Goal: Find specific page/section: Find specific page/section

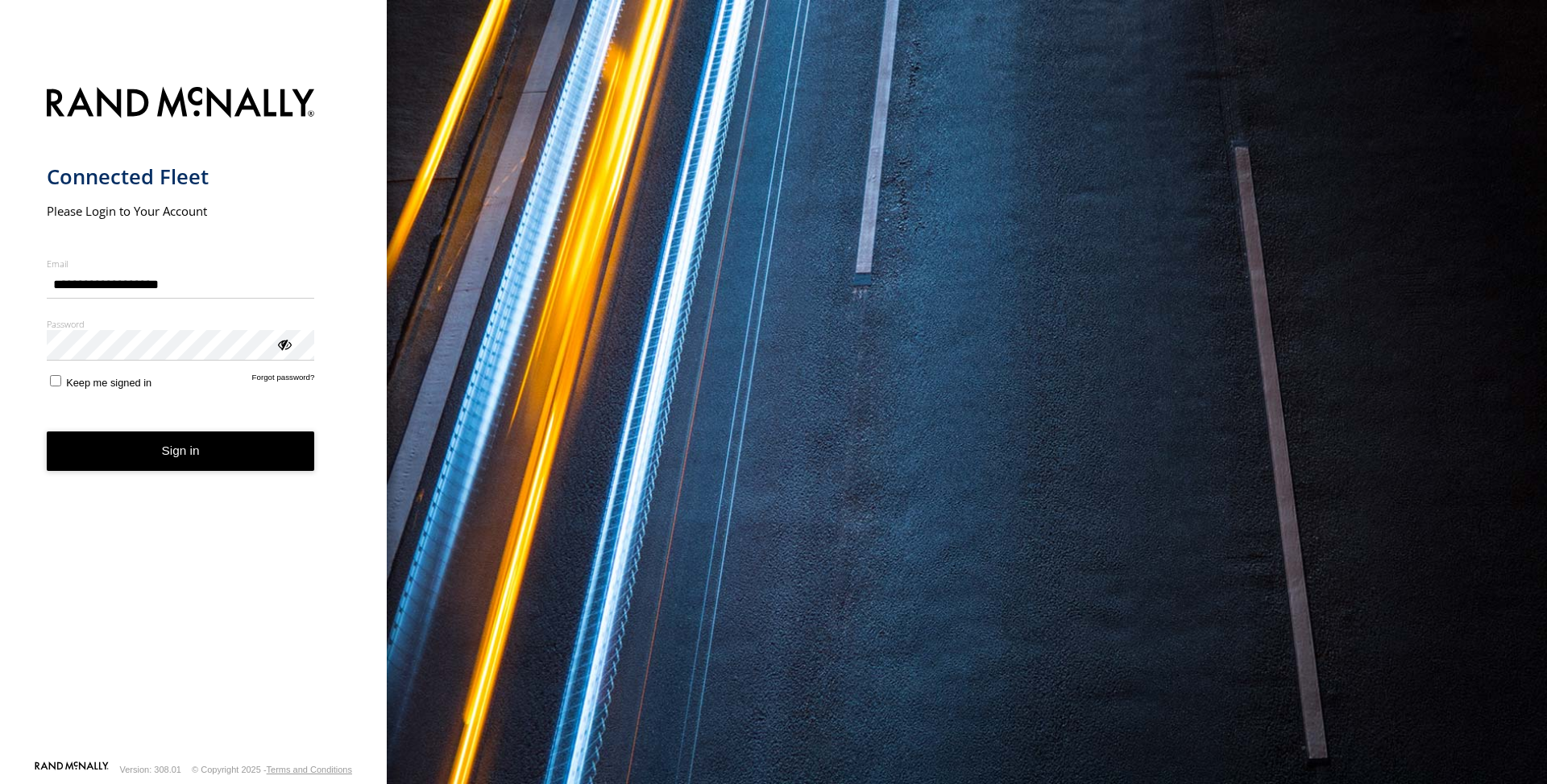
click at [130, 459] on button "Sign in" at bounding box center [180, 451] width 268 height 40
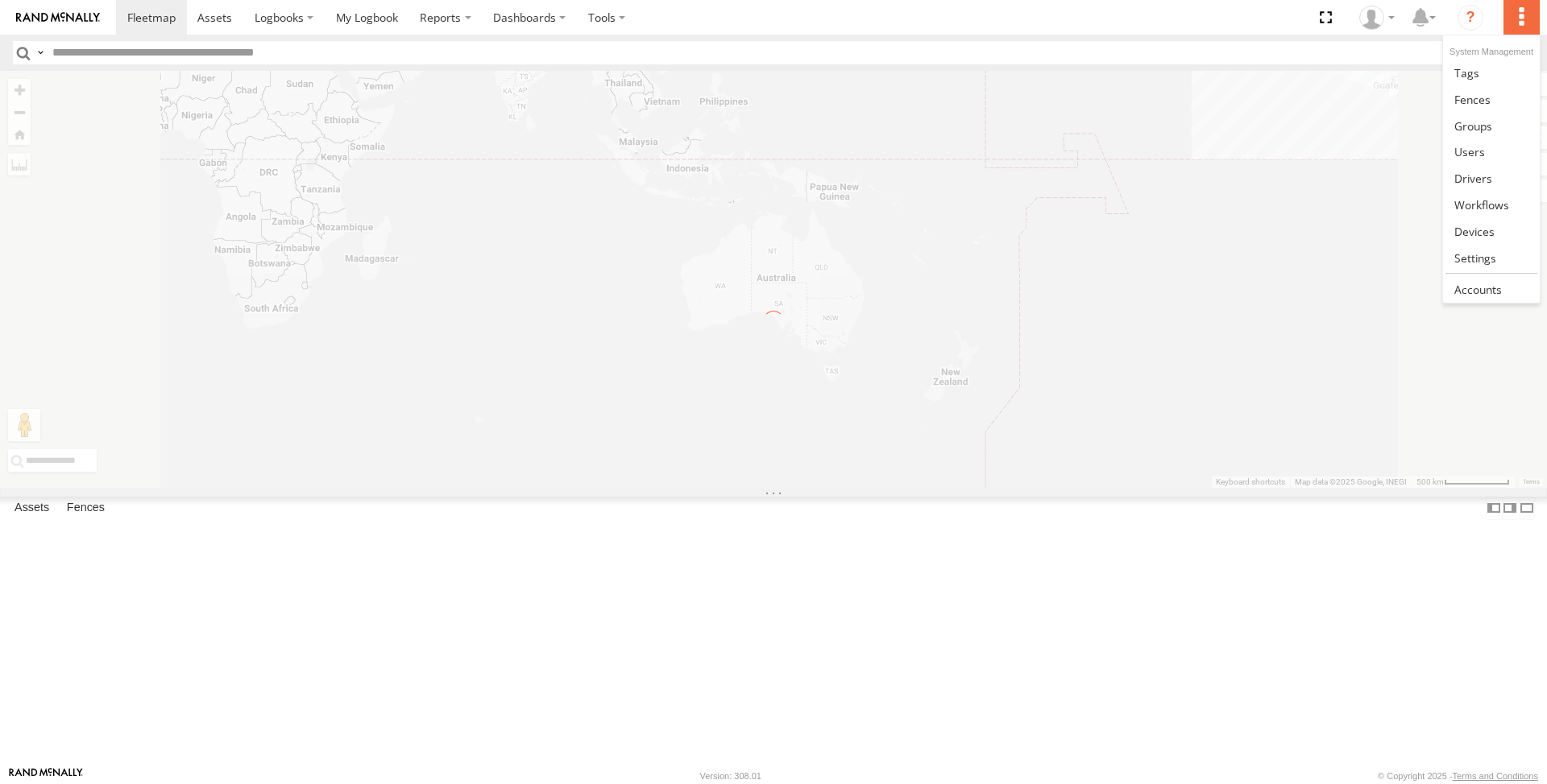
click at [1529, 12] on label at bounding box center [1521, 17] width 35 height 34
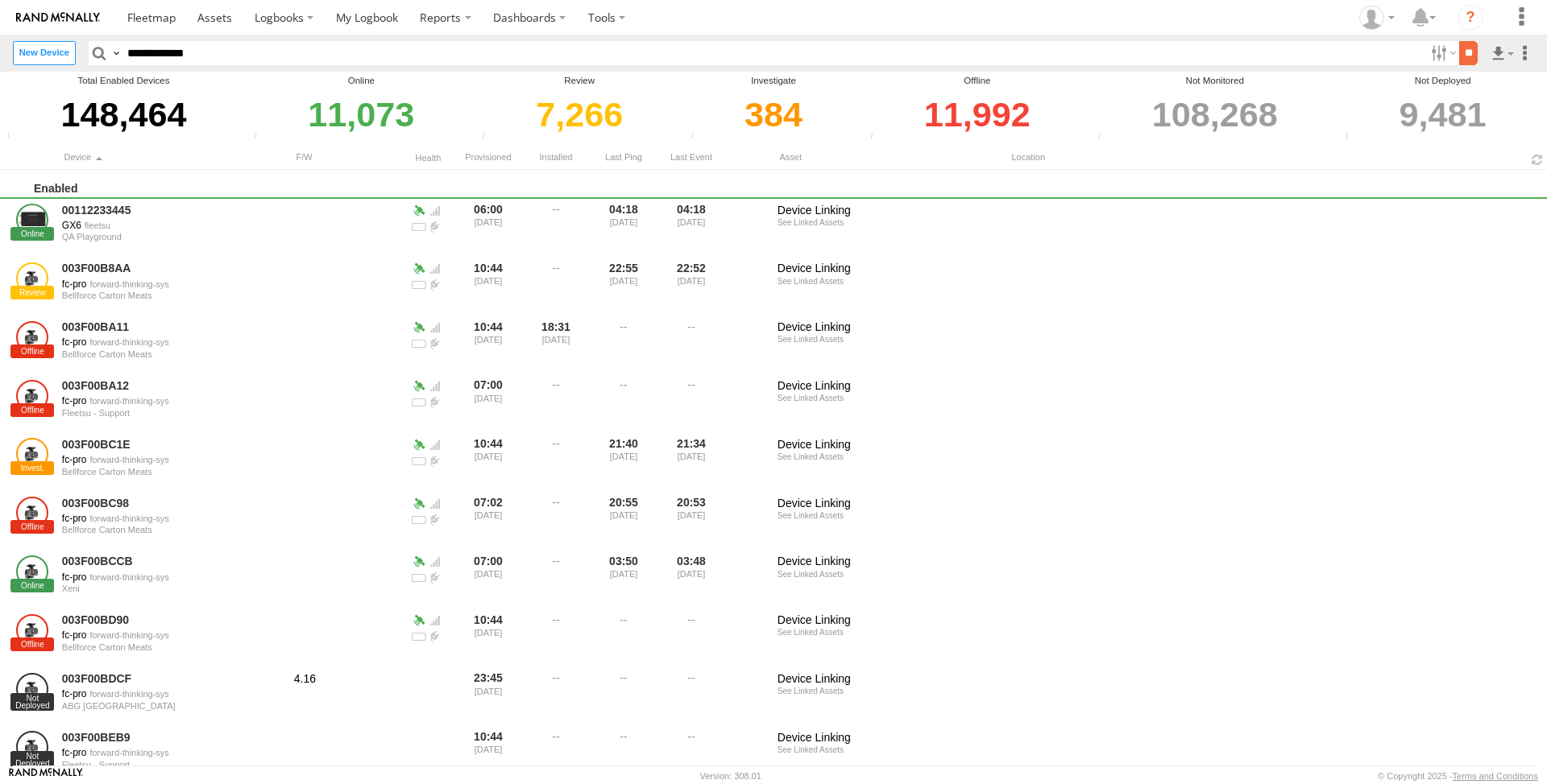
type input "**********"
click at [1463, 55] on input "**" at bounding box center [1468, 53] width 18 height 24
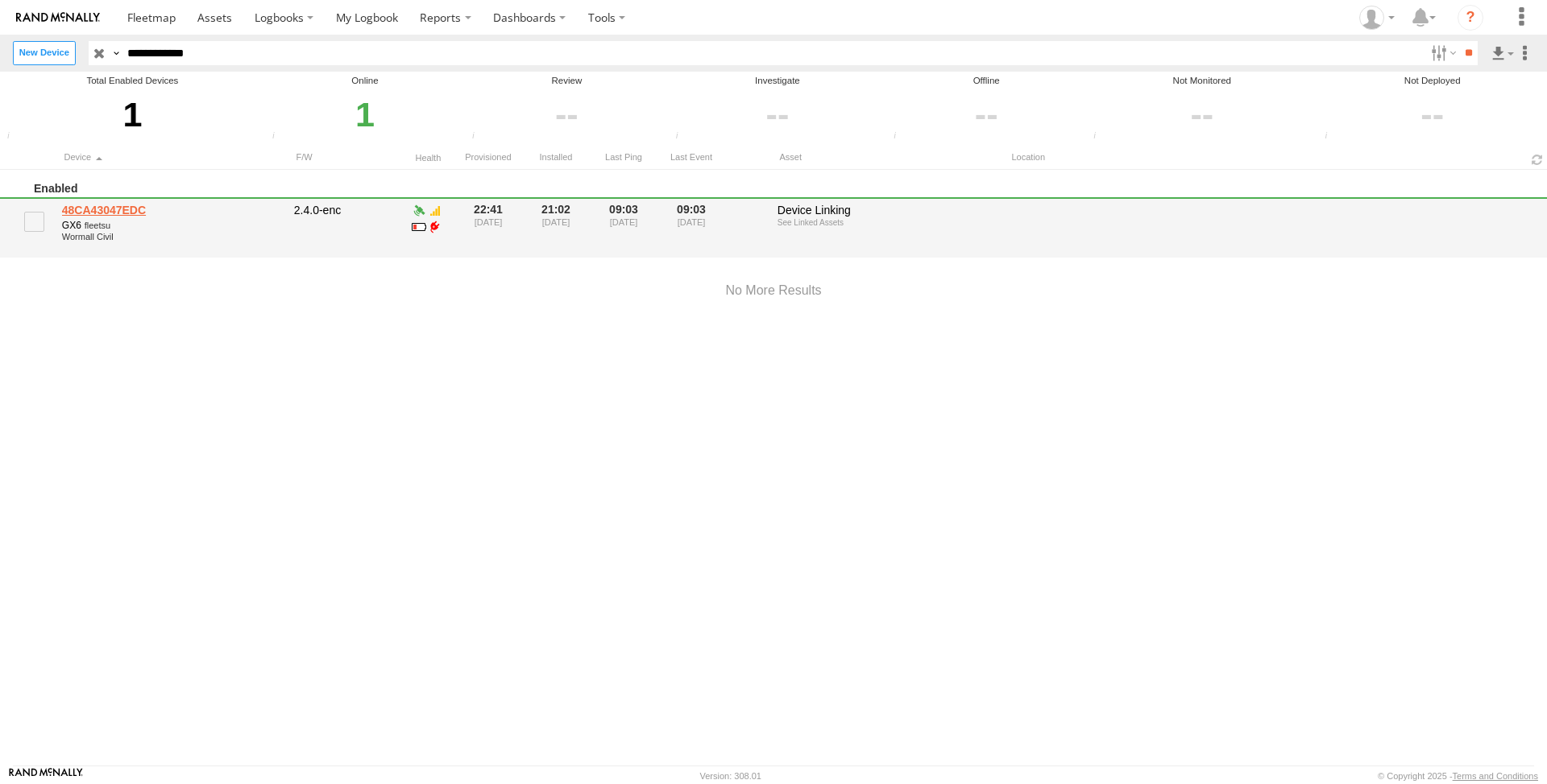
click at [115, 208] on link "48CA43047EDC" at bounding box center [172, 210] width 221 height 14
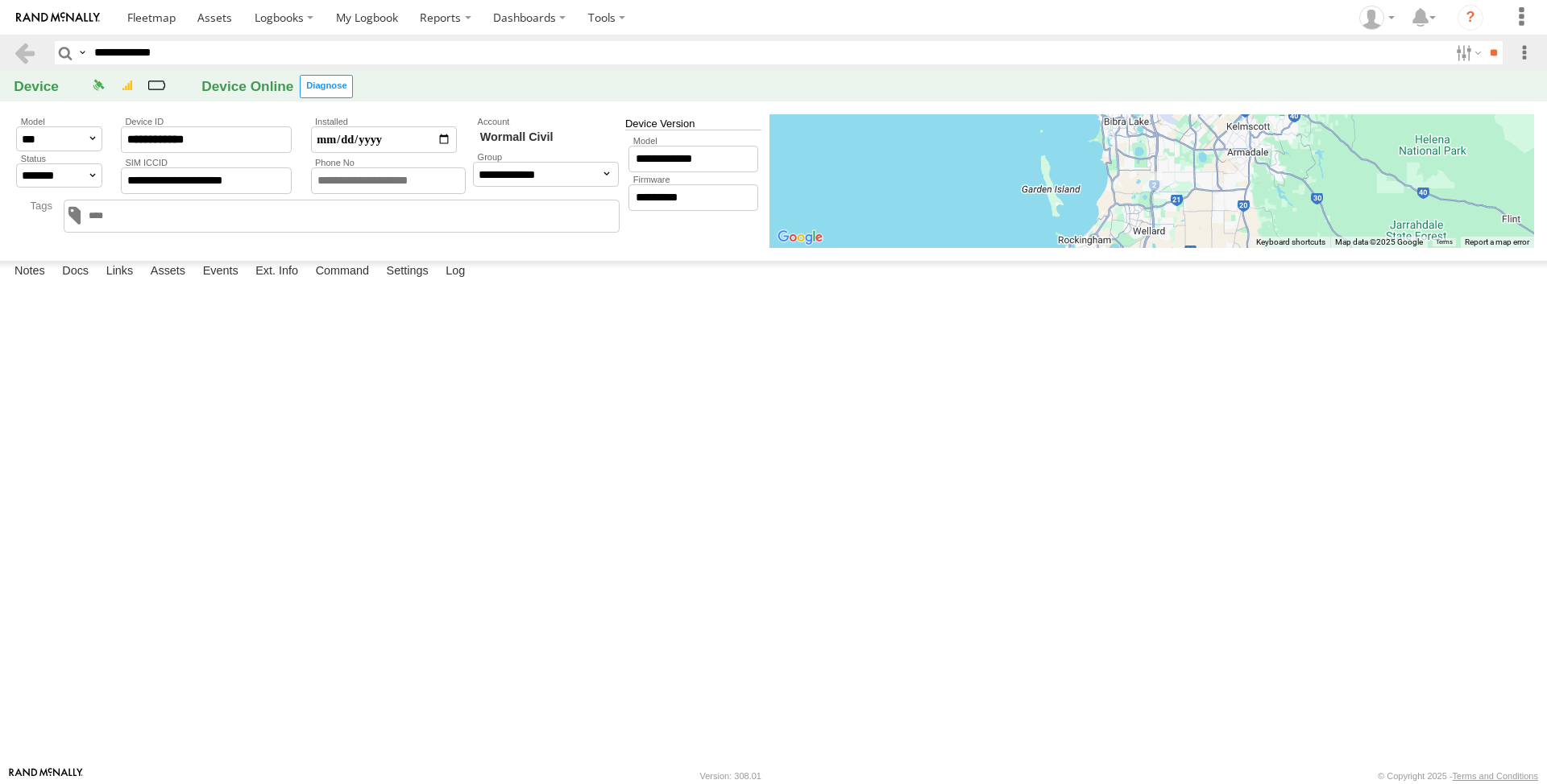
click at [0, 0] on link "WC052 - Hydrema" at bounding box center [0, 0] width 0 height 0
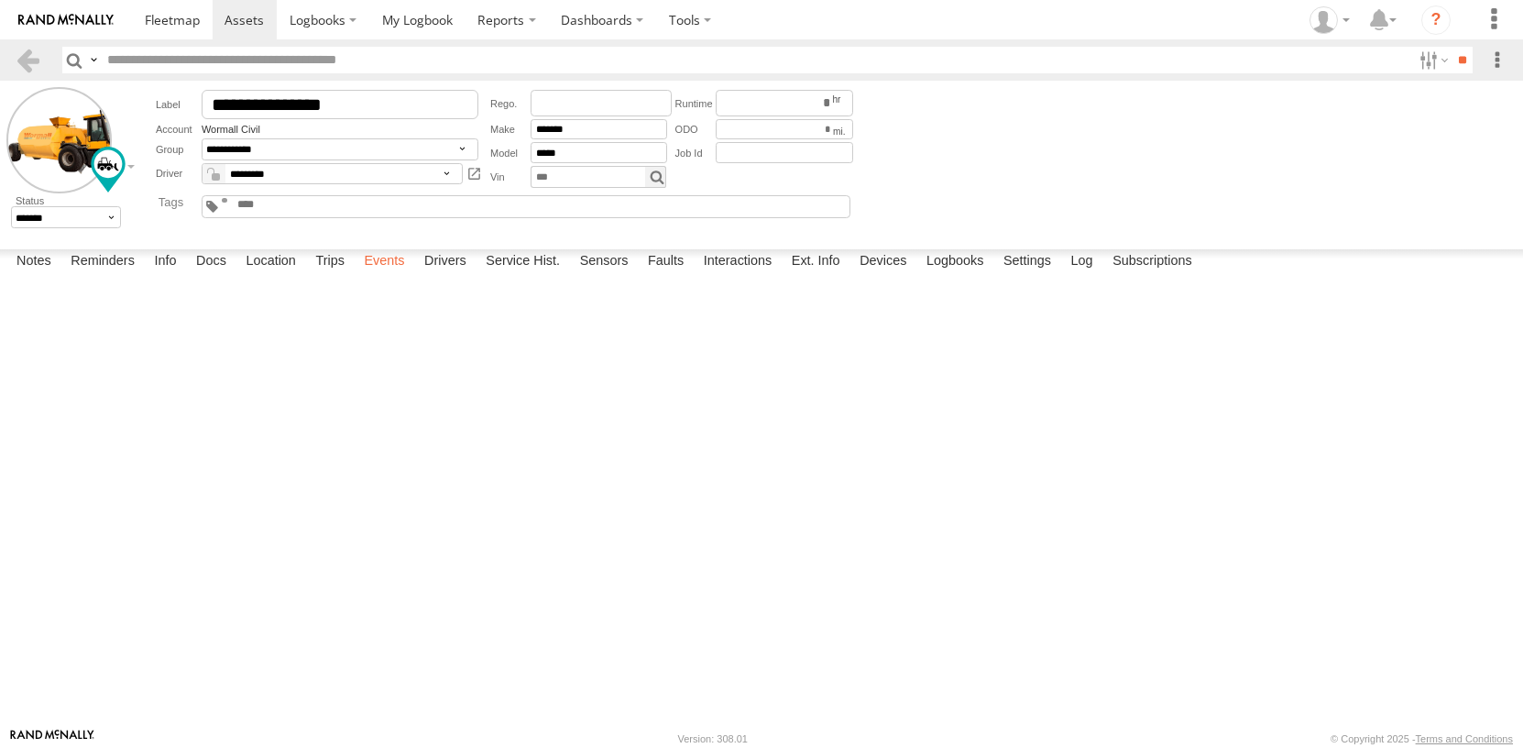
click at [386, 275] on label "Events" at bounding box center [384, 262] width 59 height 26
click at [1491, 16] on label at bounding box center [1493, 19] width 40 height 39
click at [1497, 62] on span at bounding box center [1459, 58] width 95 height 11
click at [1493, 63] on span at bounding box center [1459, 58] width 95 height 11
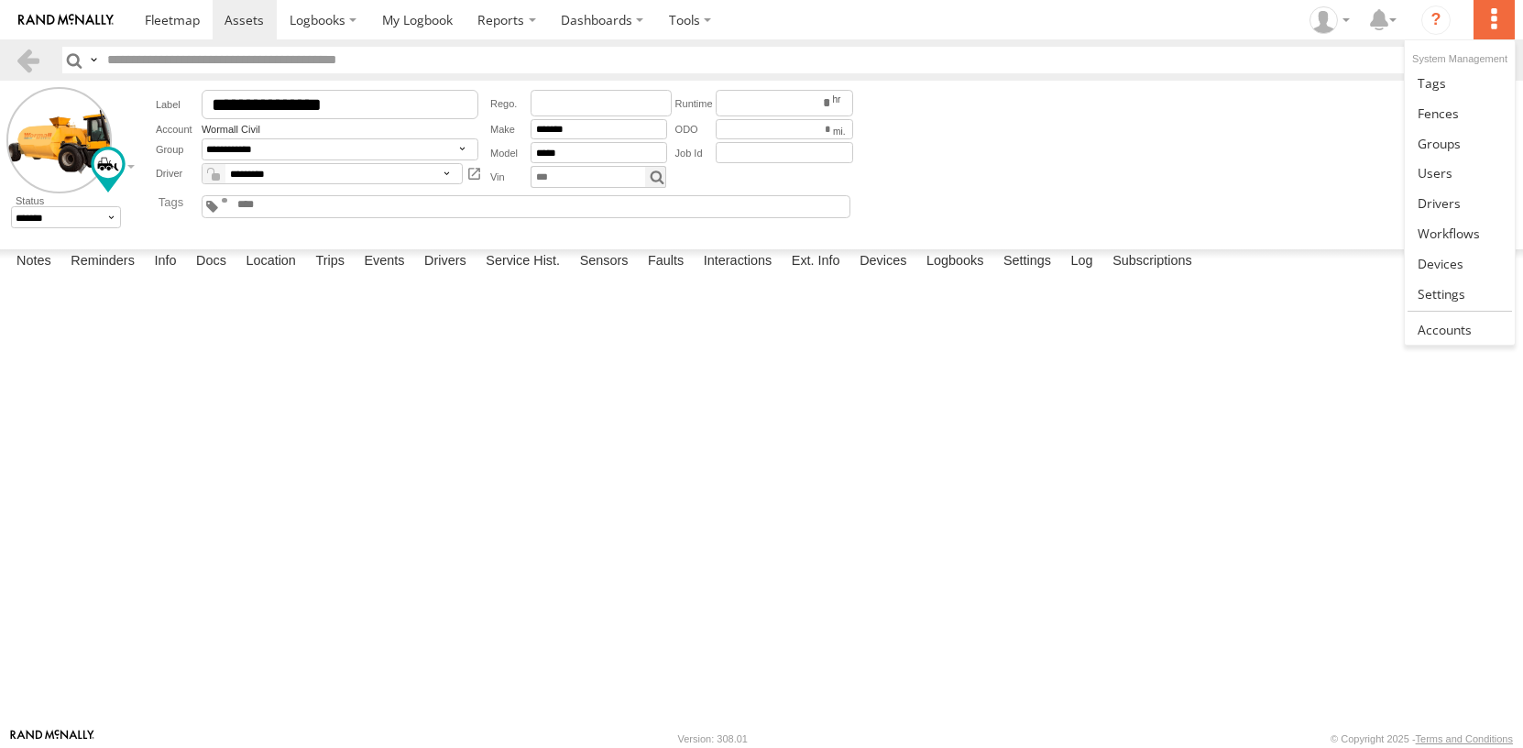
click at [1493, 26] on label at bounding box center [1493, 19] width 40 height 39
click at [1498, 22] on label at bounding box center [1493, 19] width 40 height 39
click at [1466, 263] on link at bounding box center [1458, 263] width 109 height 30
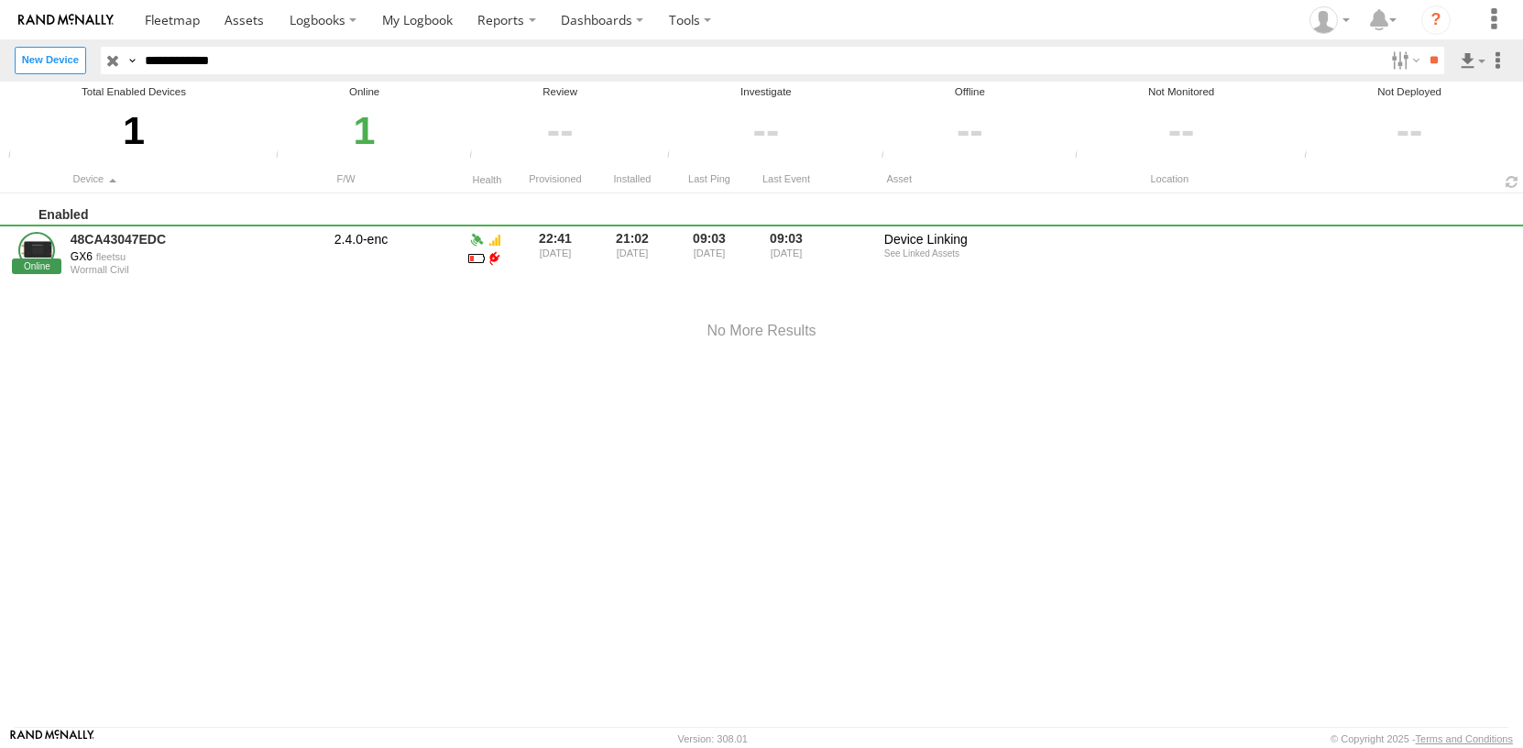
click at [271, 60] on input "**********" at bounding box center [760, 60] width 1245 height 27
click at [108, 60] on input "button" at bounding box center [113, 60] width 24 height 27
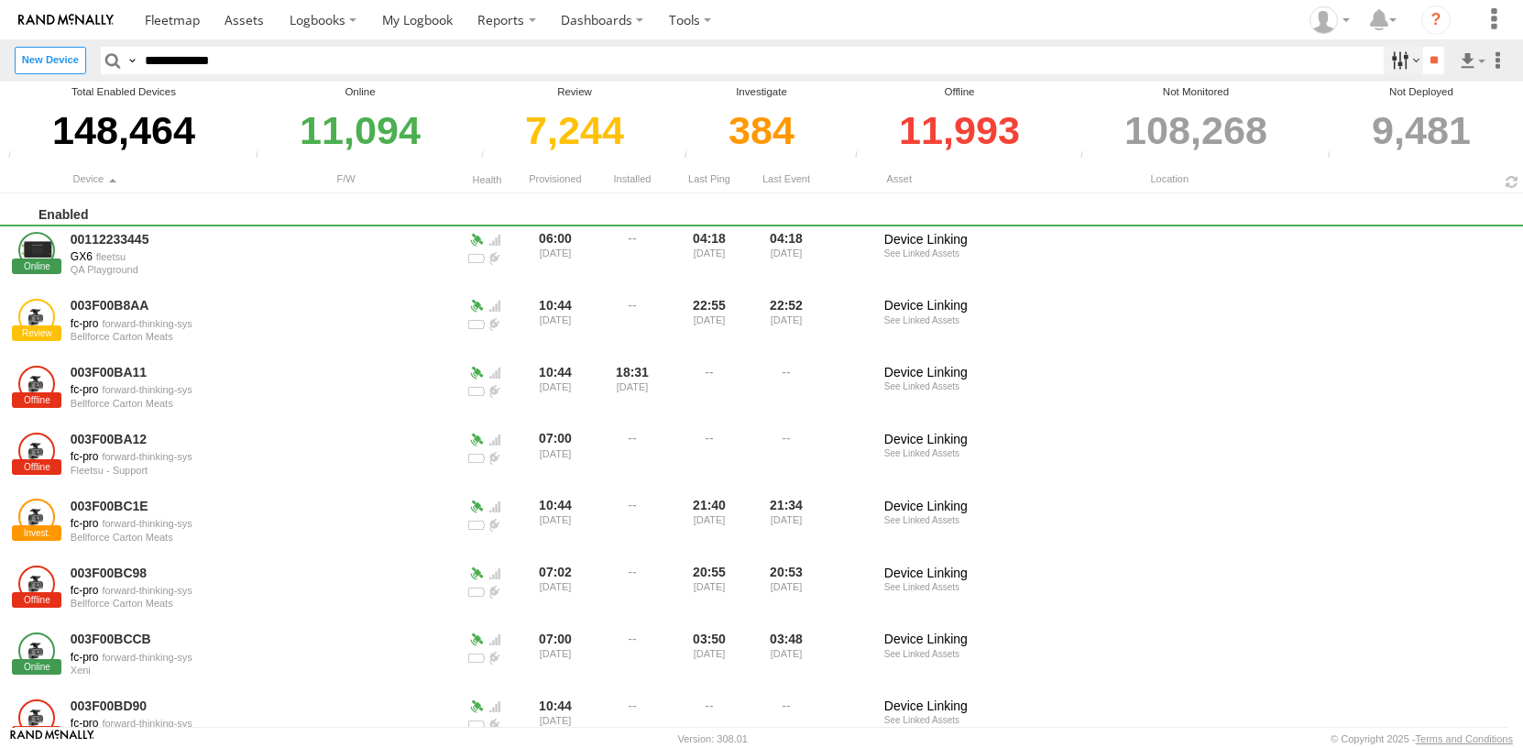
click at [1402, 60] on label at bounding box center [1402, 60] width 39 height 27
click at [0, 0] on span "Fleetsu - Support" at bounding box center [0, 0] width 0 height 0
click at [0, 0] on label at bounding box center [0, 0] width 0 height 0
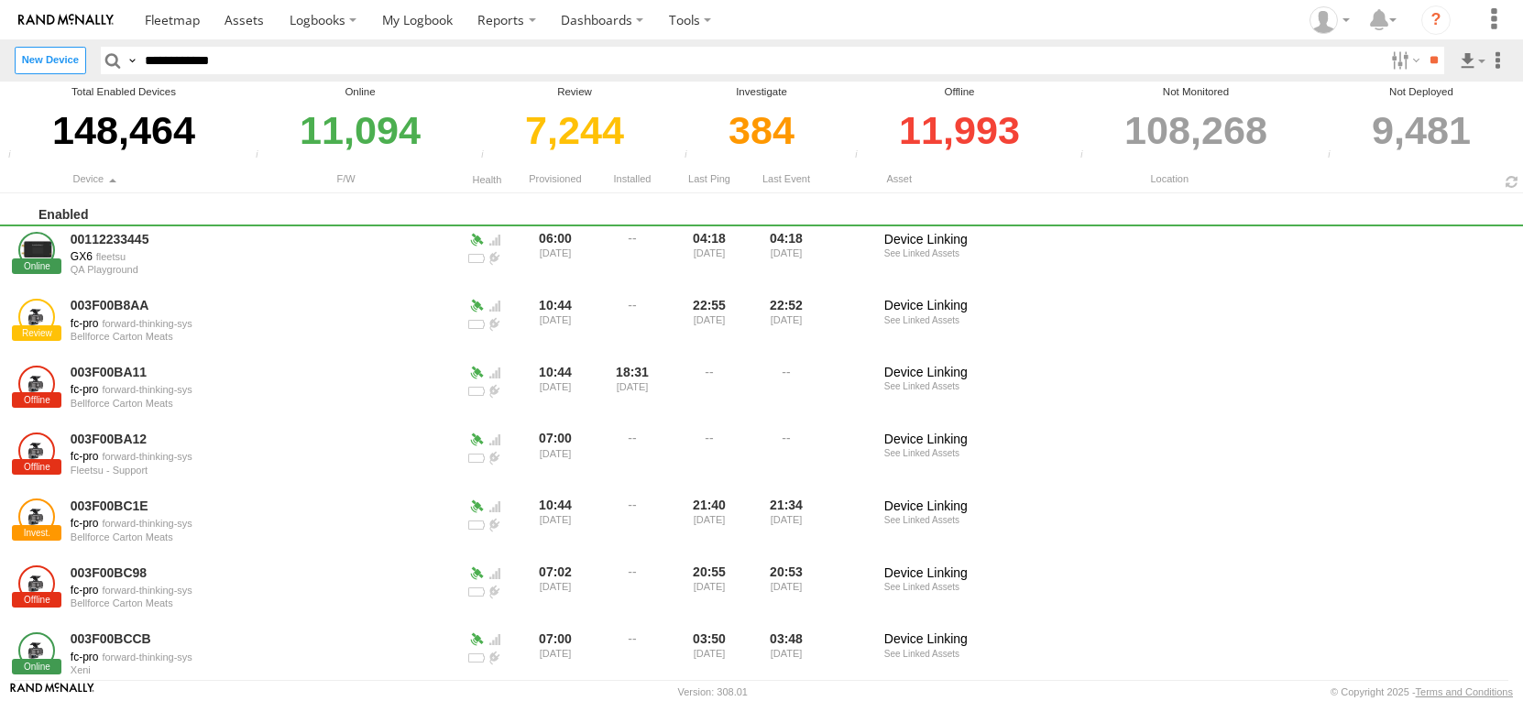
scroll to position [4337, 0]
click at [0, 0] on span "Revo Fitness" at bounding box center [0, 0] width 0 height 0
click at [1431, 67] on input "**" at bounding box center [1433, 60] width 21 height 27
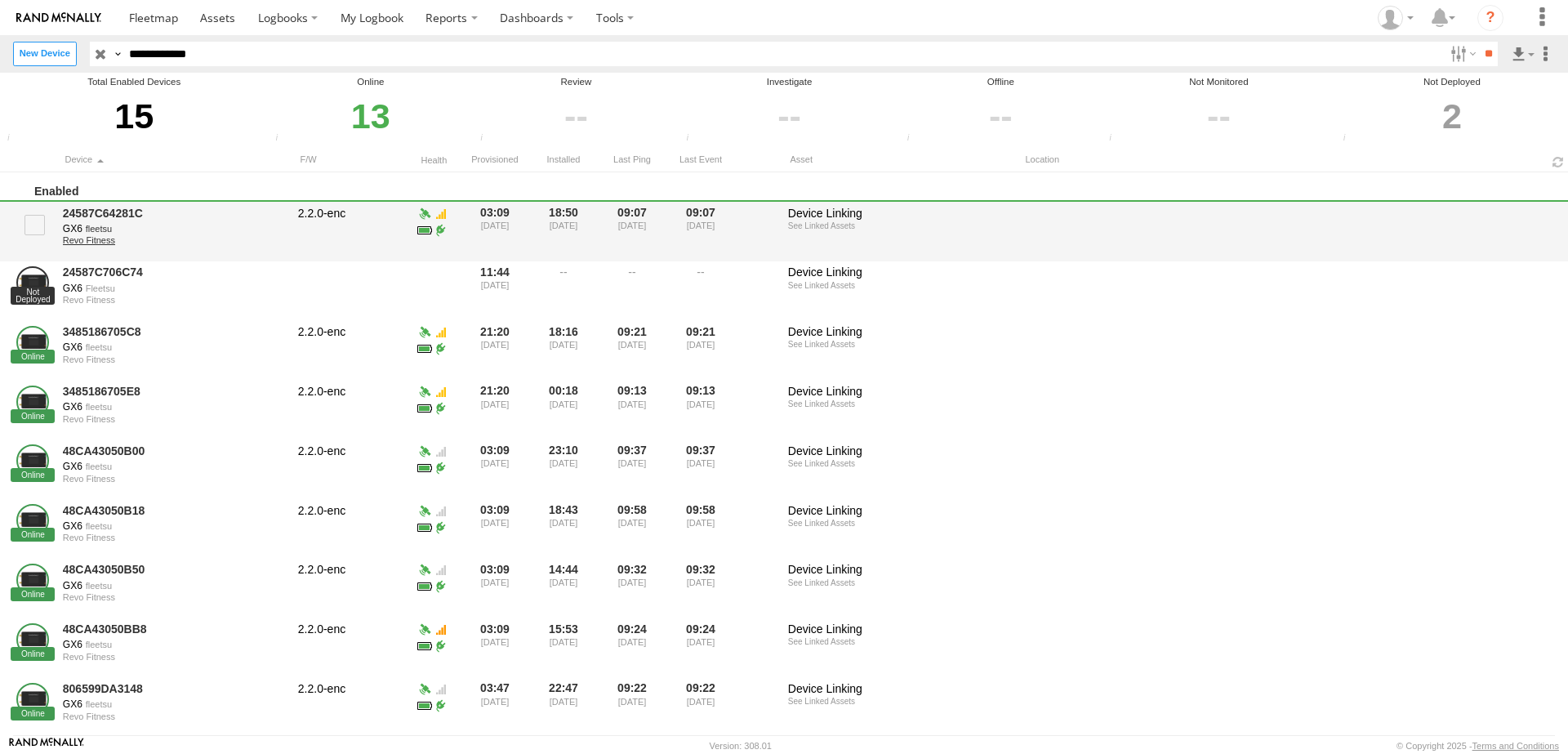
click at [96, 245] on link "Revo Fitness" at bounding box center [175, 240] width 224 height 10
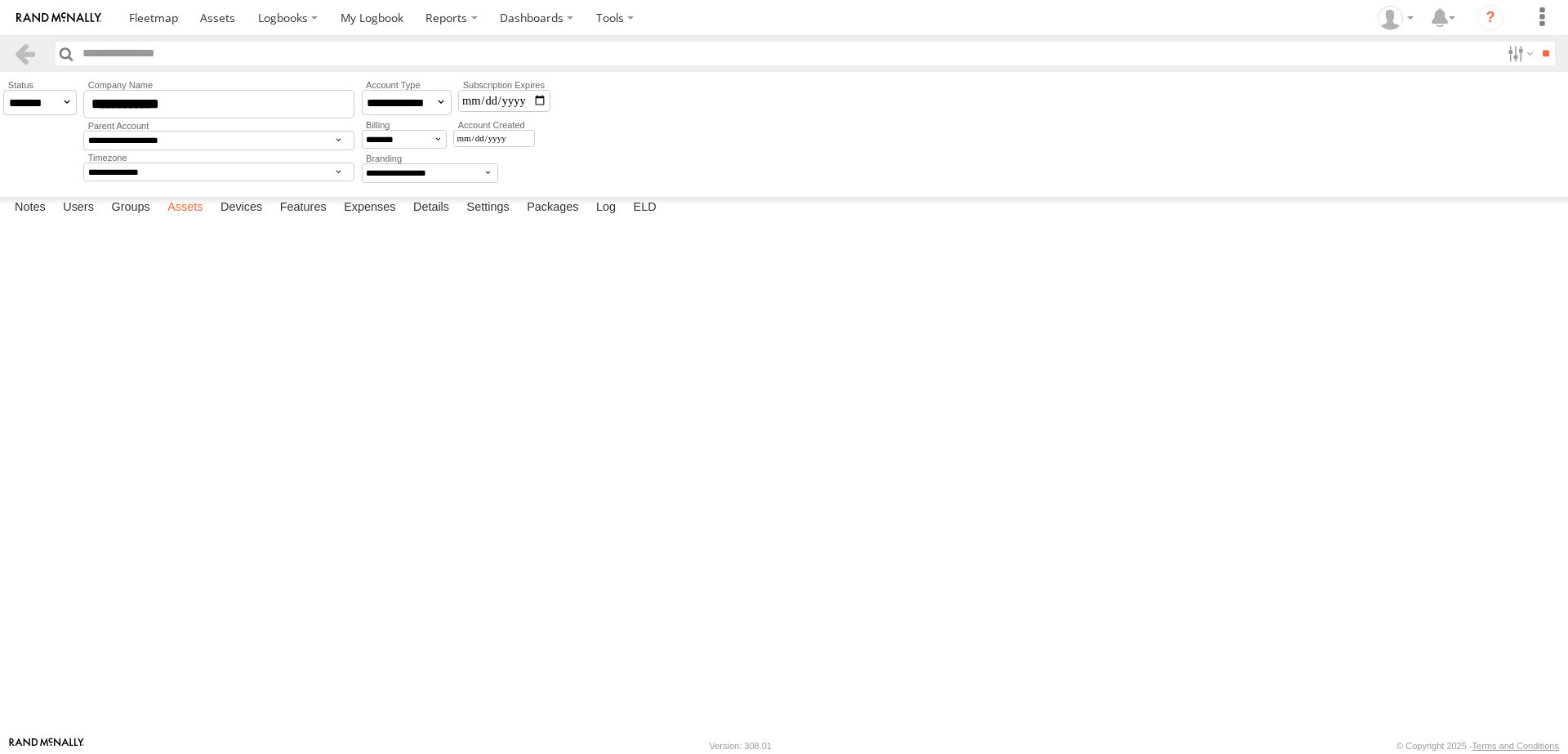
click at [187, 219] on label "Assets" at bounding box center [185, 209] width 52 height 23
click at [82, 219] on label "Users" at bounding box center [78, 209] width 47 height 23
click at [0, 0] on div at bounding box center [0, 0] width 0 height 0
click at [0, 0] on link at bounding box center [0, 0] width 0 height 0
